Goal: Transaction & Acquisition: Purchase product/service

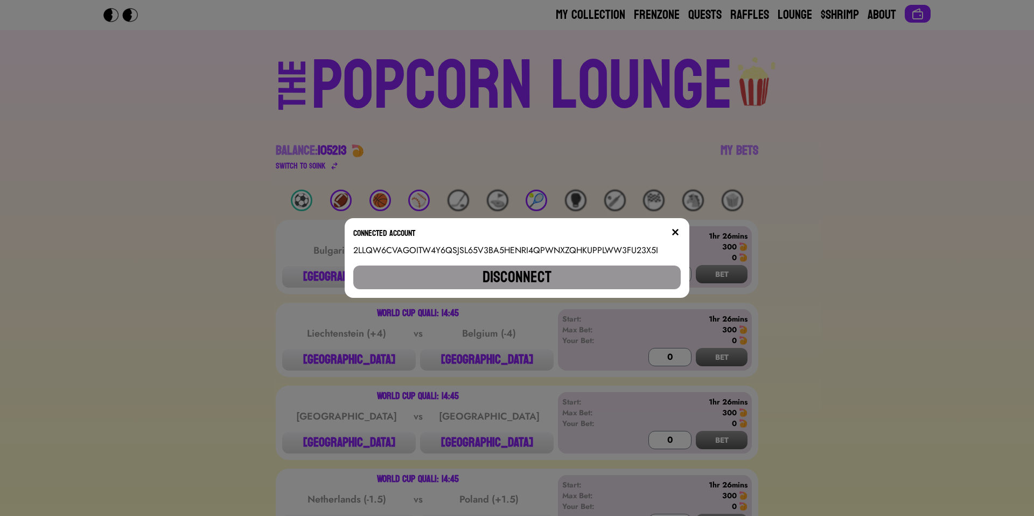
click at [675, 232] on img at bounding box center [675, 232] width 9 height 9
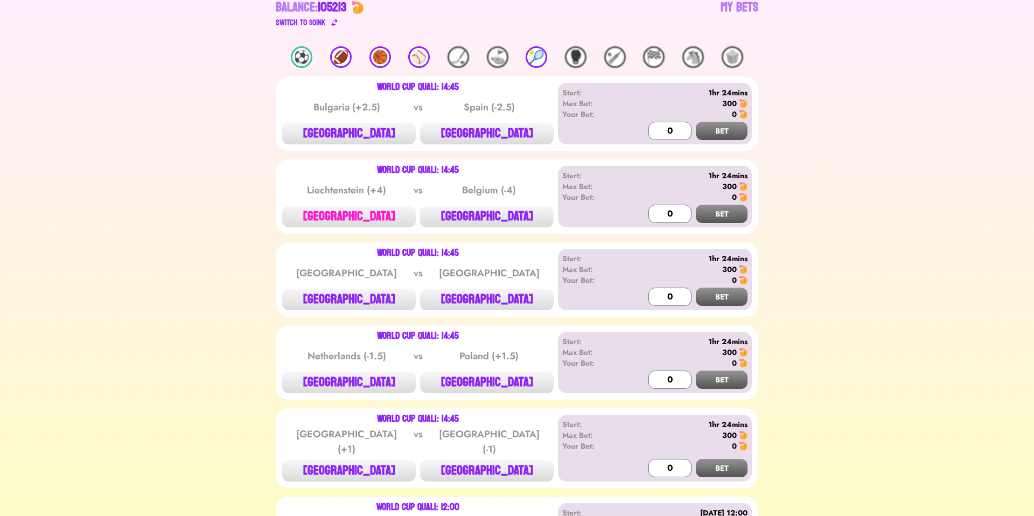
scroll to position [143, 0]
click at [478, 301] on button "[GEOGRAPHIC_DATA]" at bounding box center [487, 300] width 134 height 22
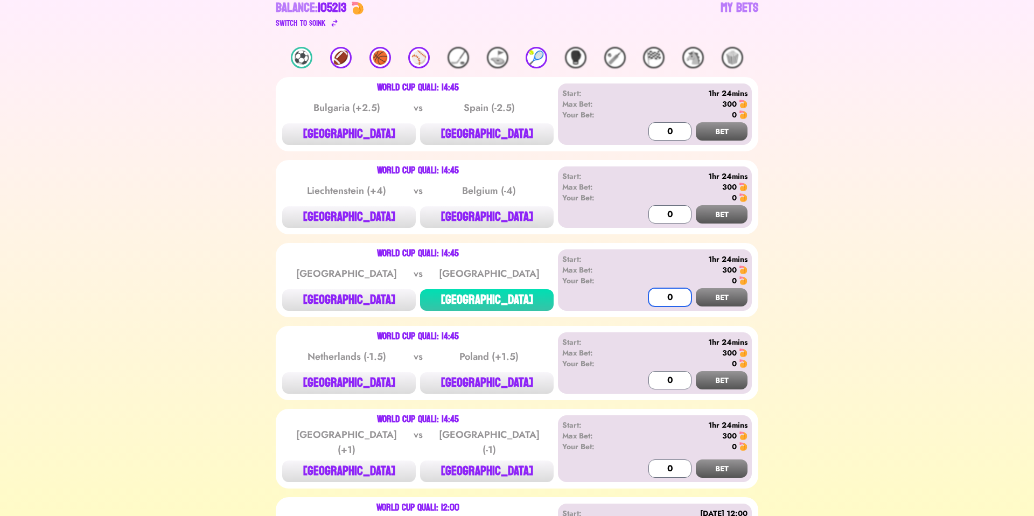
click at [677, 296] on input "0" at bounding box center [669, 297] width 43 height 18
click at [660, 296] on input "0" at bounding box center [669, 297] width 43 height 18
click at [727, 296] on button "BET" at bounding box center [722, 297] width 52 height 18
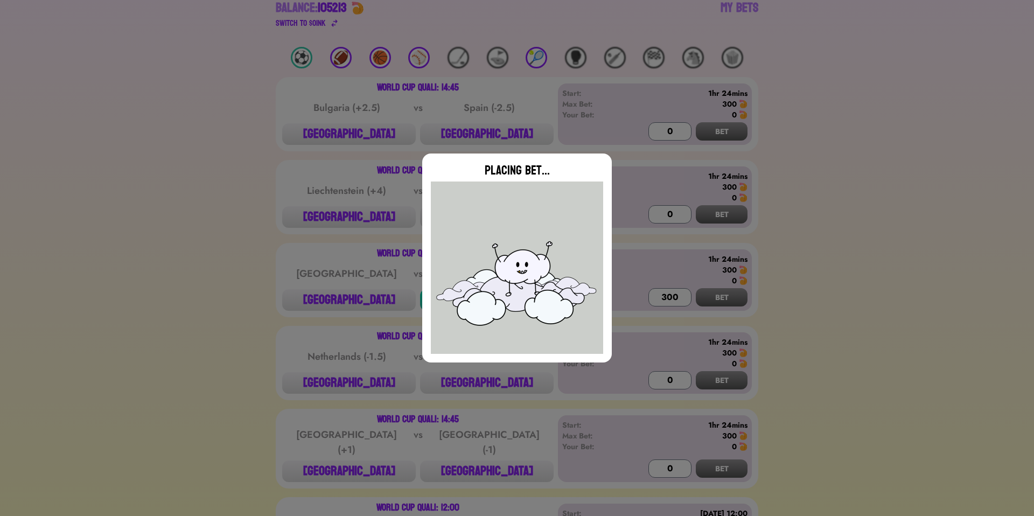
type input "0"
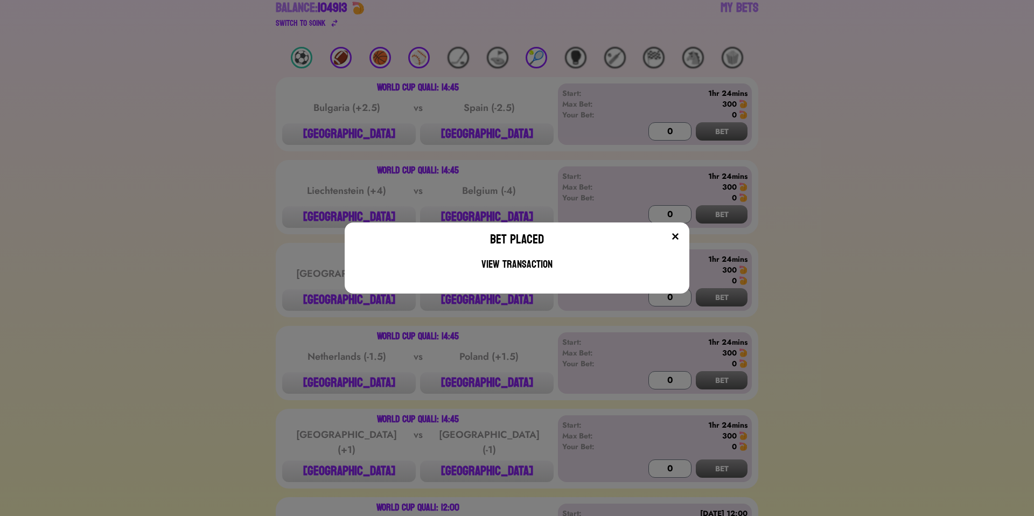
click at [673, 237] on img at bounding box center [675, 236] width 9 height 9
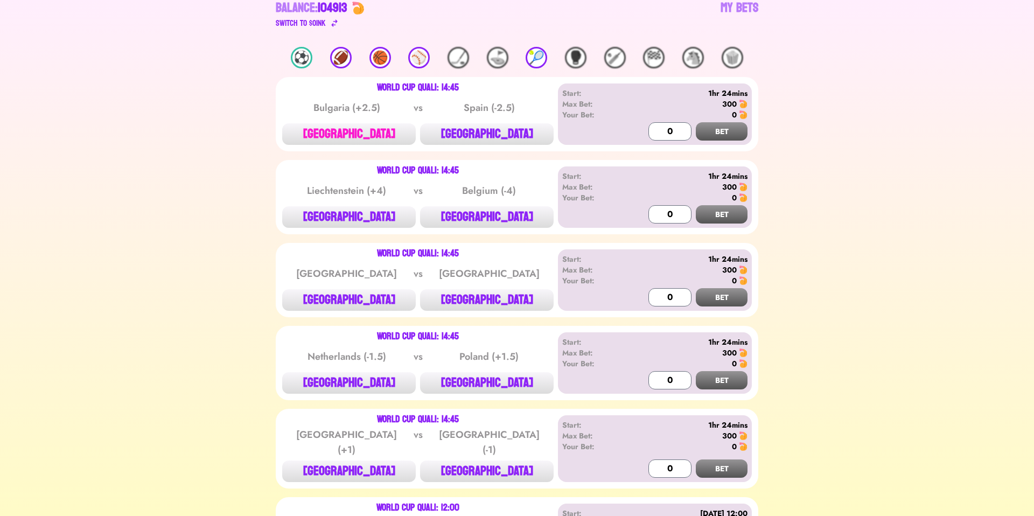
click at [383, 129] on button "[GEOGRAPHIC_DATA]" at bounding box center [349, 134] width 134 height 22
click at [657, 131] on input "0" at bounding box center [669, 131] width 43 height 18
click at [735, 126] on button "BET" at bounding box center [722, 131] width 52 height 18
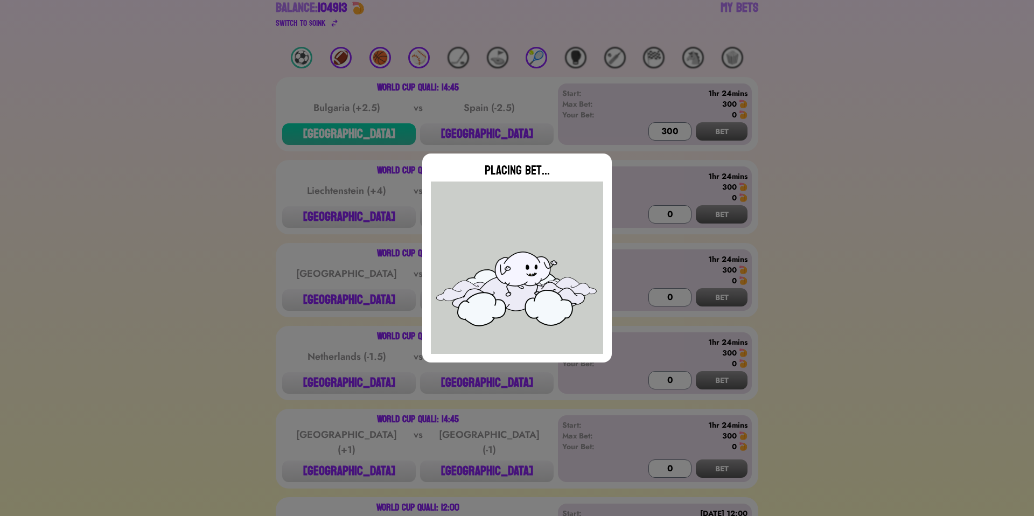
type input "0"
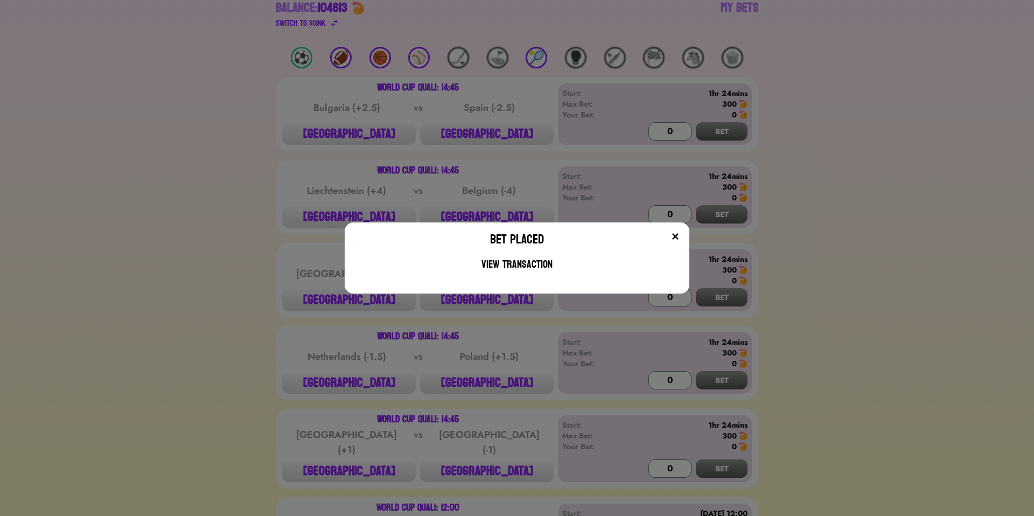
click at [680, 235] on button at bounding box center [675, 236] width 11 height 11
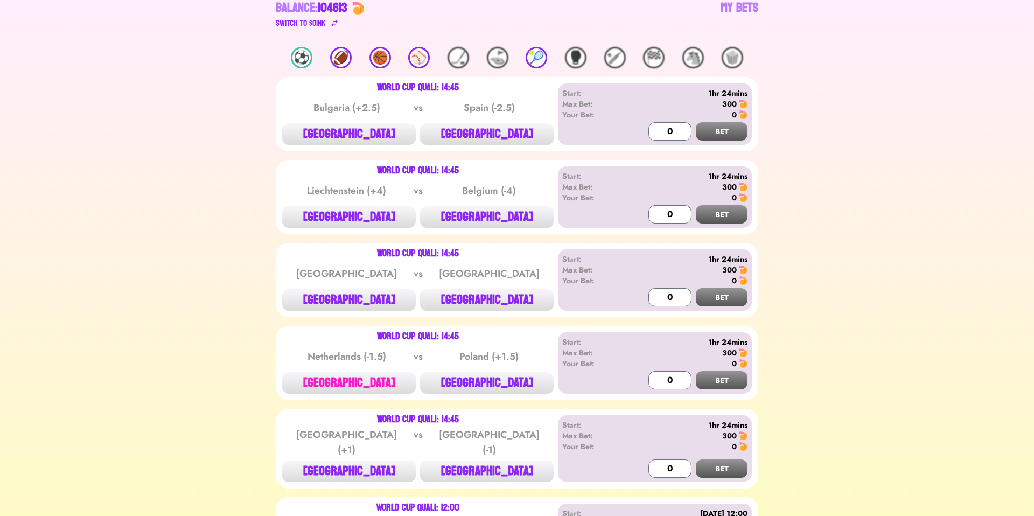
click at [393, 393] on button "[GEOGRAPHIC_DATA]" at bounding box center [349, 383] width 134 height 22
click at [657, 380] on input "0" at bounding box center [669, 380] width 43 height 18
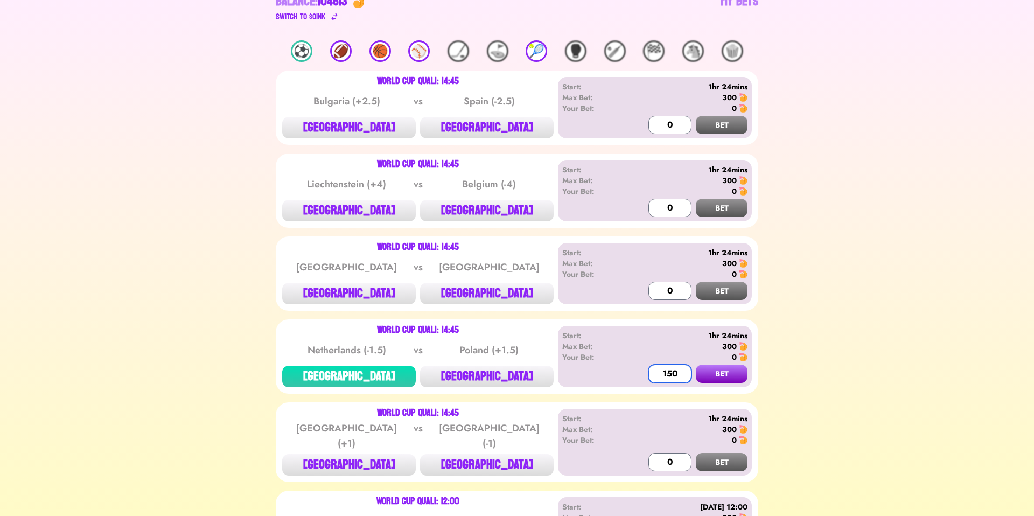
scroll to position [150, 0]
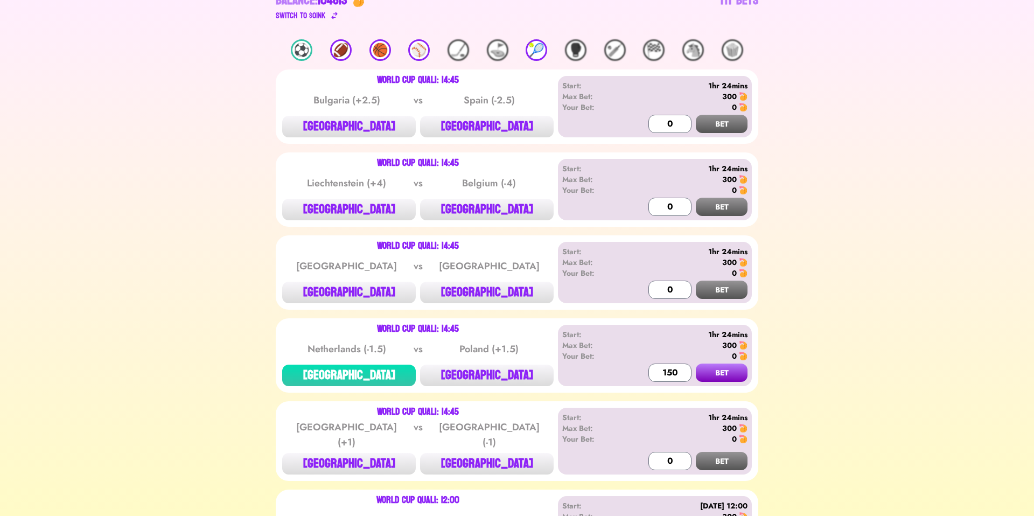
click at [734, 369] on button "BET" at bounding box center [722, 372] width 52 height 18
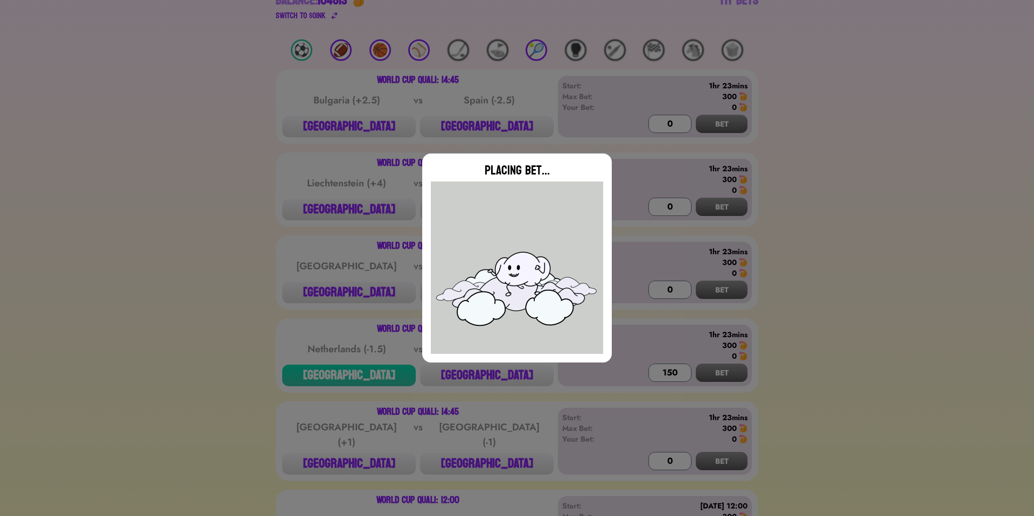
type input "0"
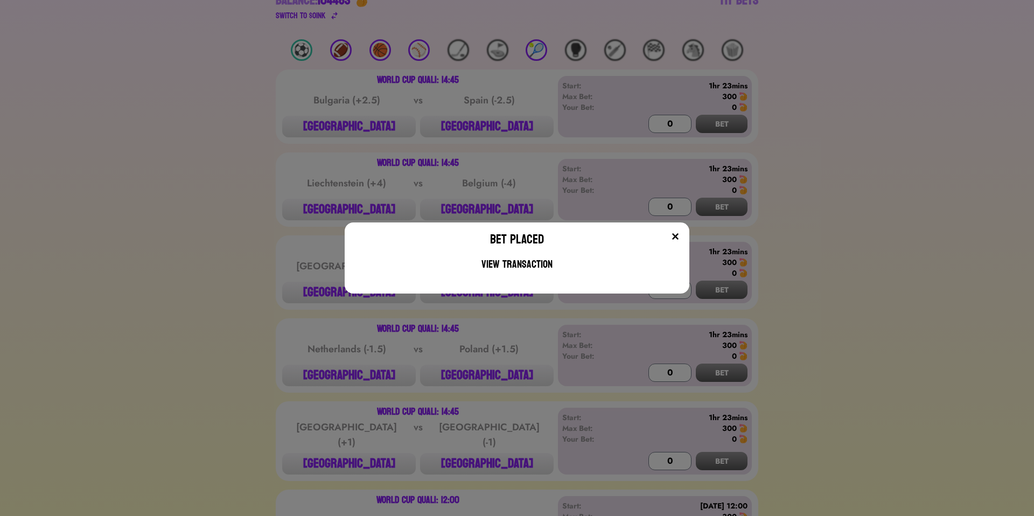
click at [676, 235] on img at bounding box center [675, 236] width 9 height 9
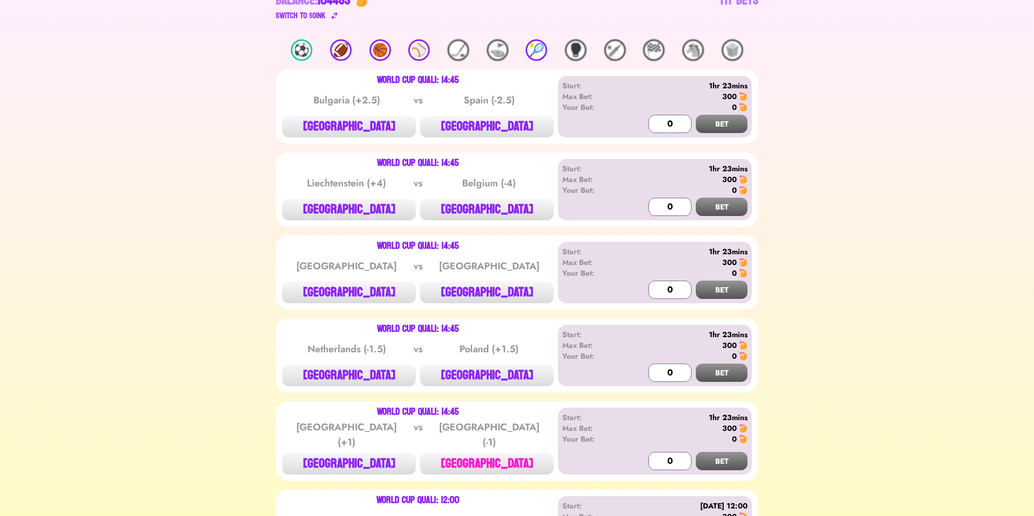
click at [503, 468] on button "[GEOGRAPHIC_DATA]" at bounding box center [487, 464] width 134 height 22
click at [661, 452] on input "0" at bounding box center [669, 461] width 43 height 18
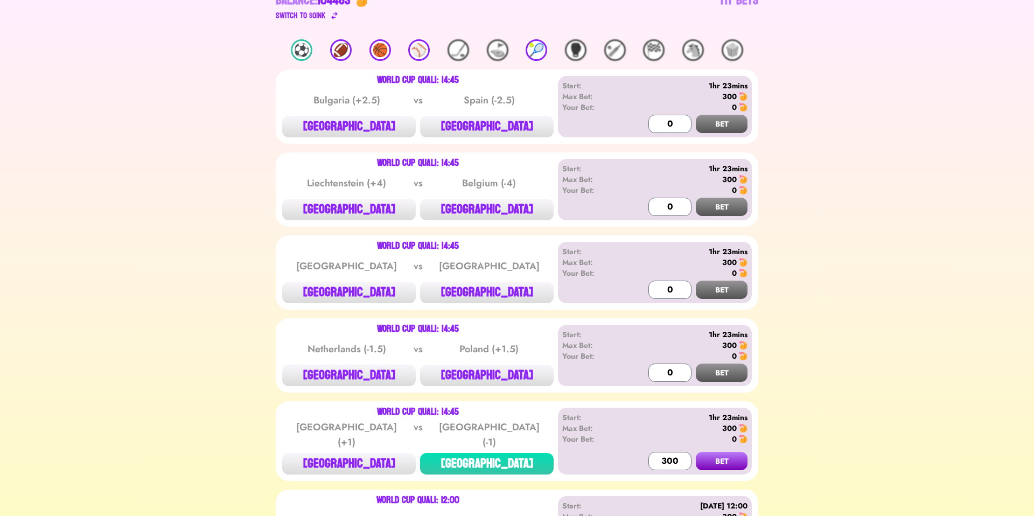
click at [726, 452] on button "BET" at bounding box center [722, 461] width 52 height 18
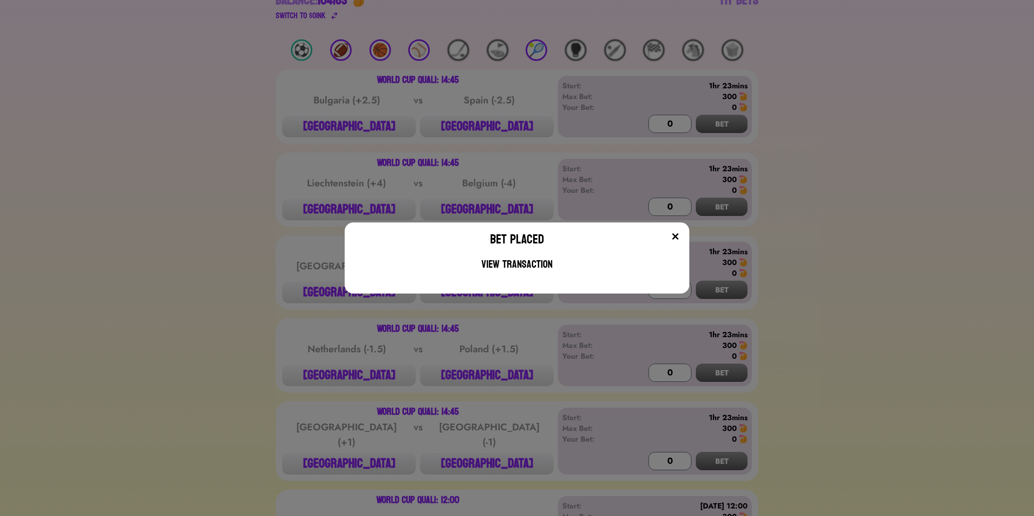
click at [675, 230] on div "Bet Placed View Transaction" at bounding box center [517, 257] width 345 height 71
click at [675, 234] on img at bounding box center [675, 236] width 9 height 9
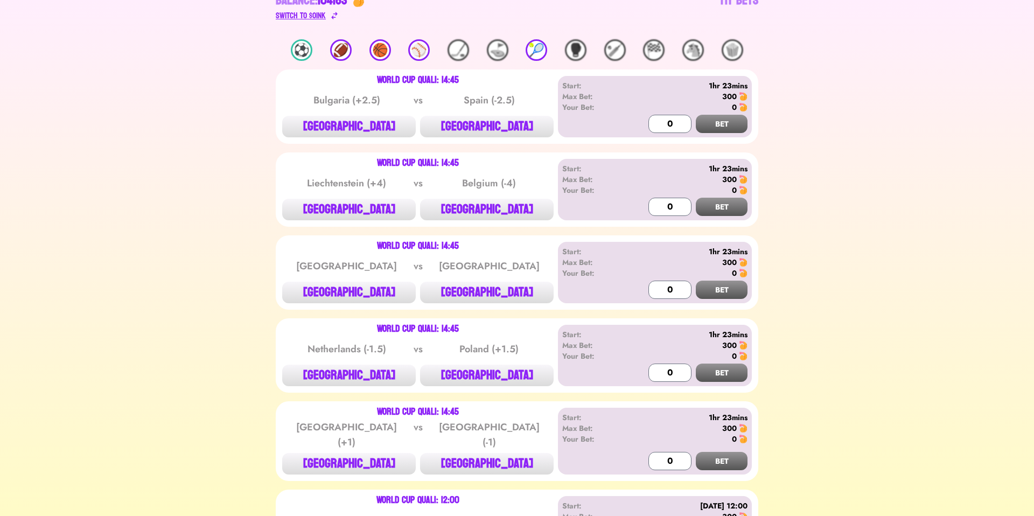
click at [312, 11] on div "Switch to $ OINK" at bounding box center [301, 15] width 50 height 13
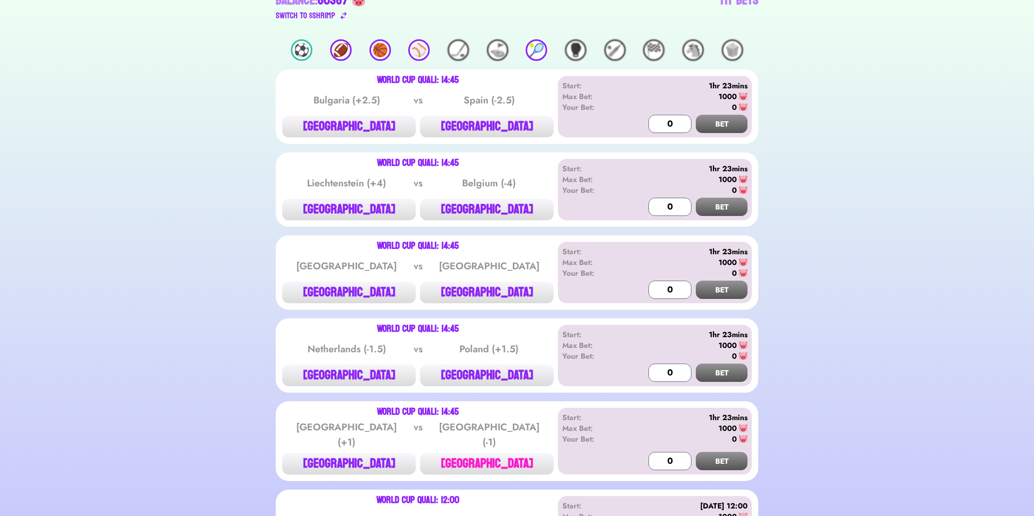
click at [509, 461] on button "[GEOGRAPHIC_DATA]" at bounding box center [487, 464] width 134 height 22
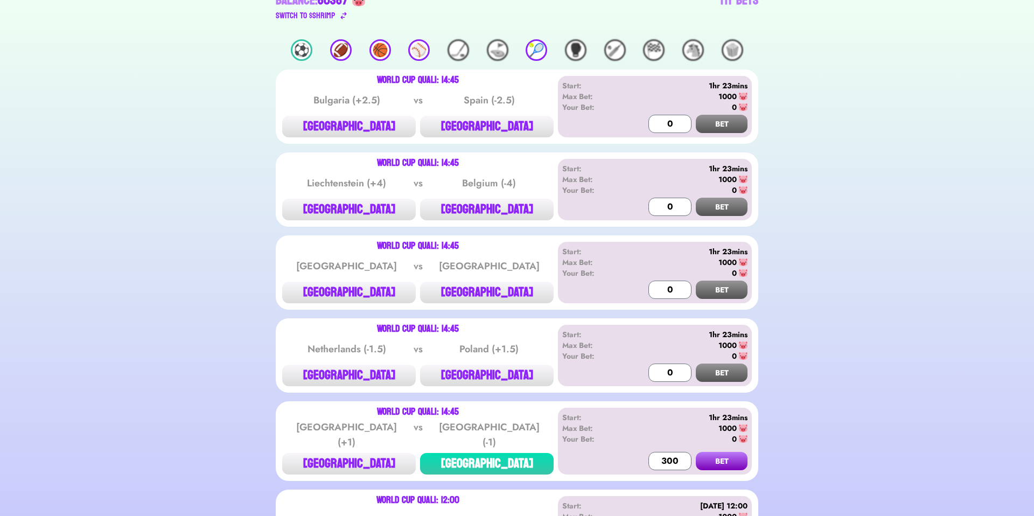
click at [720, 452] on button "BET" at bounding box center [722, 461] width 52 height 18
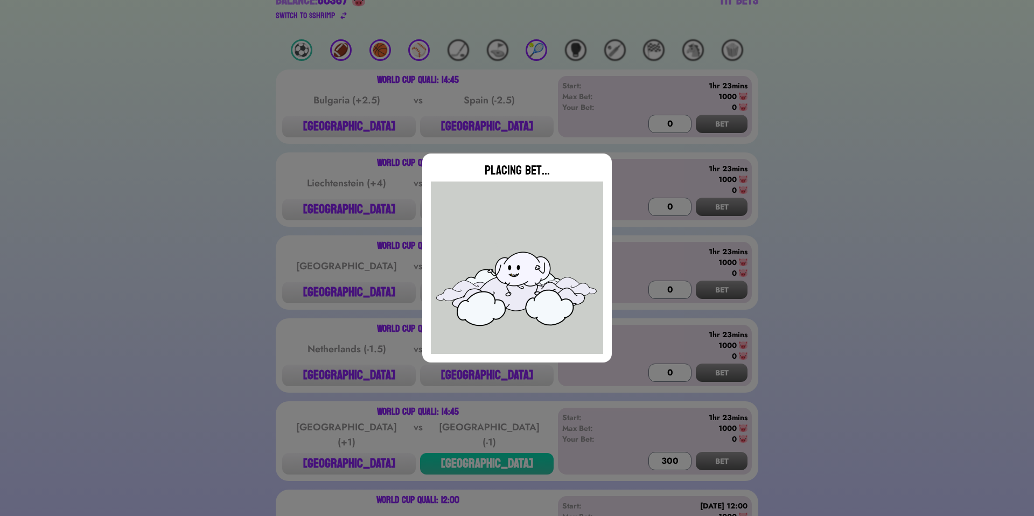
type input "0"
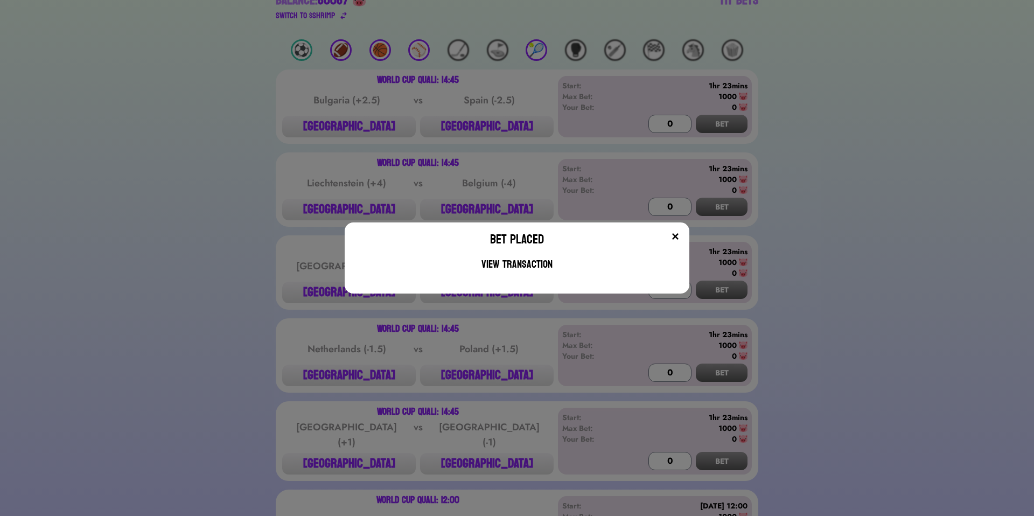
click at [674, 232] on img at bounding box center [675, 236] width 9 height 9
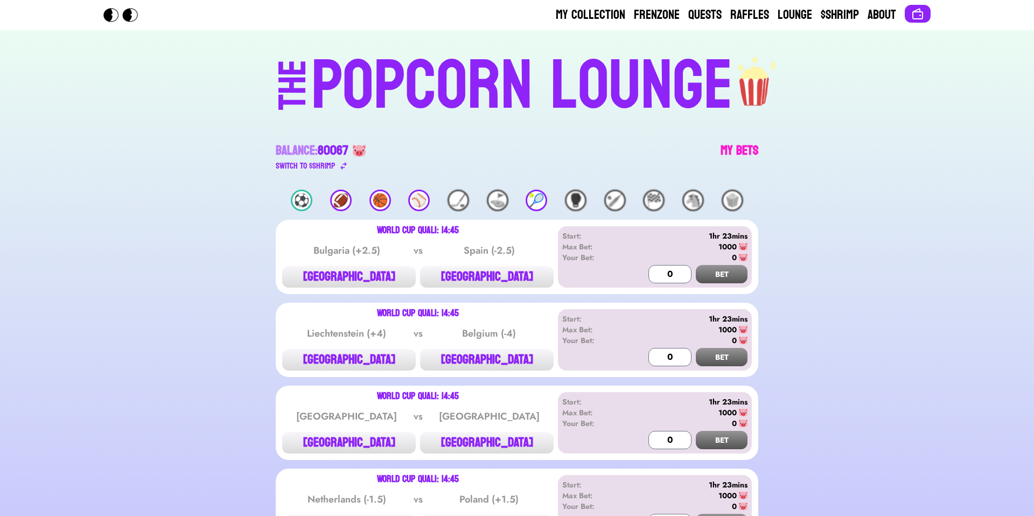
click at [729, 153] on link "My Bets" at bounding box center [739, 157] width 38 height 30
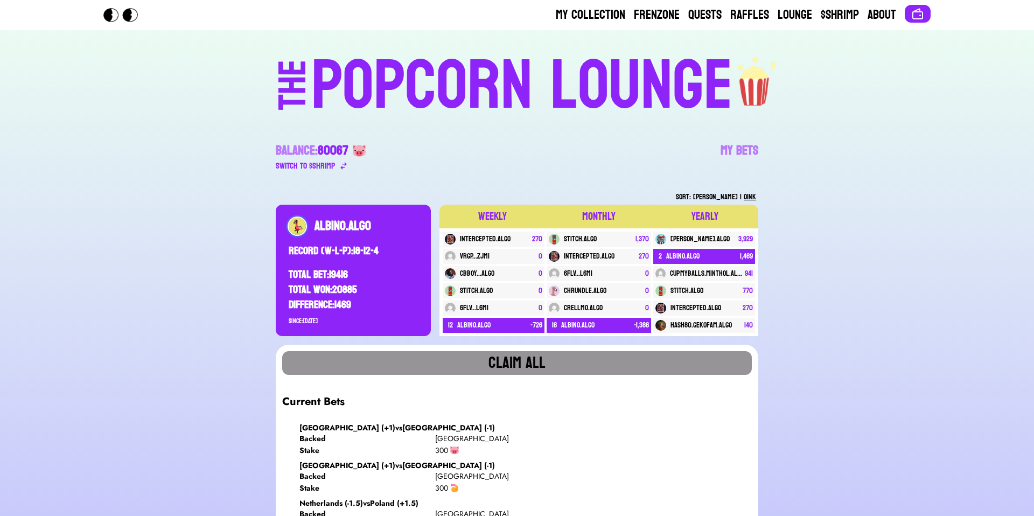
click at [380, 66] on div "POPCORN LOUNGE" at bounding box center [522, 86] width 422 height 69
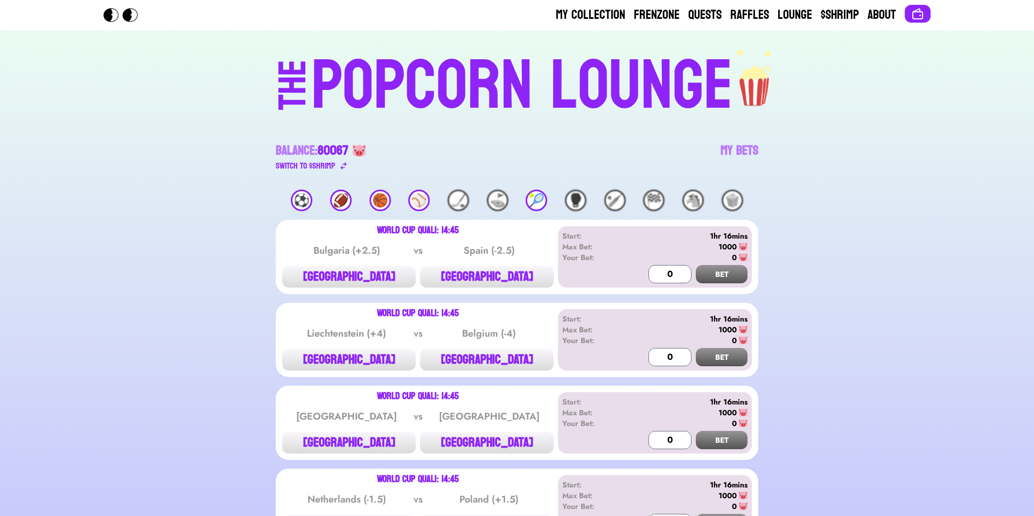
click at [587, 81] on div "POPCORN LOUNGE" at bounding box center [522, 86] width 422 height 69
